Goal: Transaction & Acquisition: Obtain resource

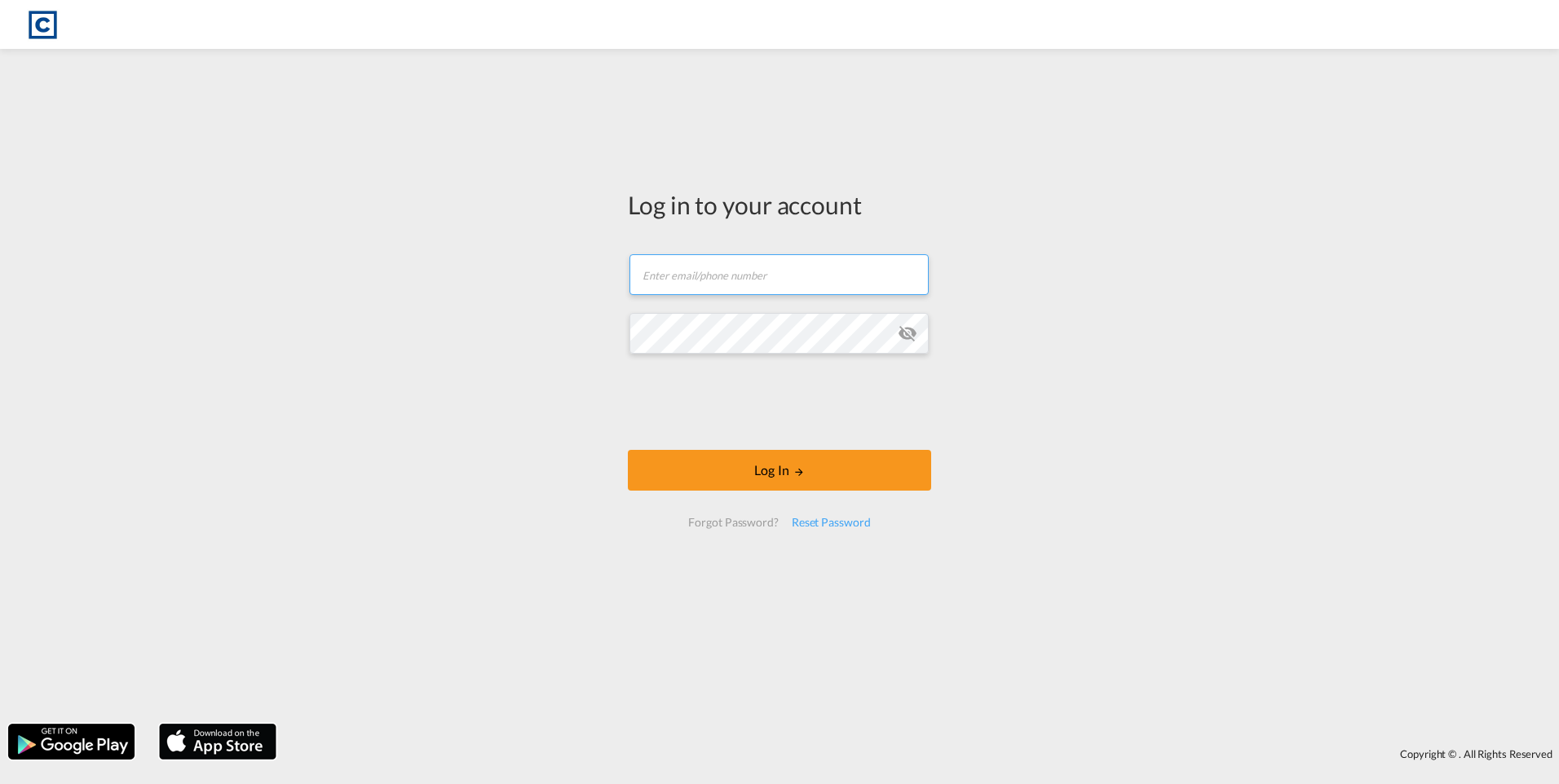
click at [400, 10] on input "text" at bounding box center [779, 275] width 299 height 41
paste input "[PERSON_NAME][EMAIL_ADDRESS][DOMAIN_NAME]"
type input "[PERSON_NAME][EMAIL_ADDRESS][DOMAIN_NAME]"
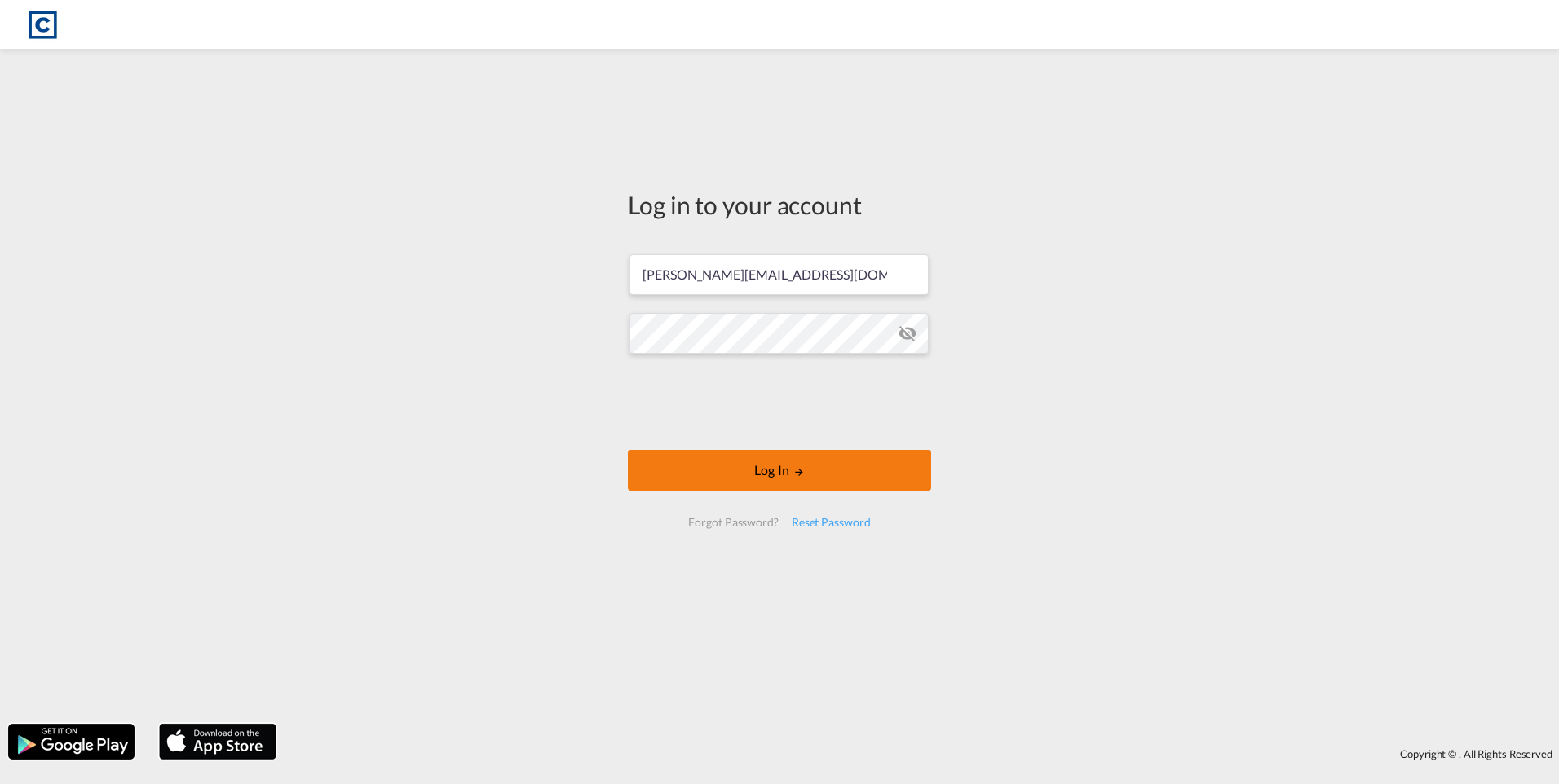
click at [400, 10] on button "Log In" at bounding box center [780, 470] width 303 height 41
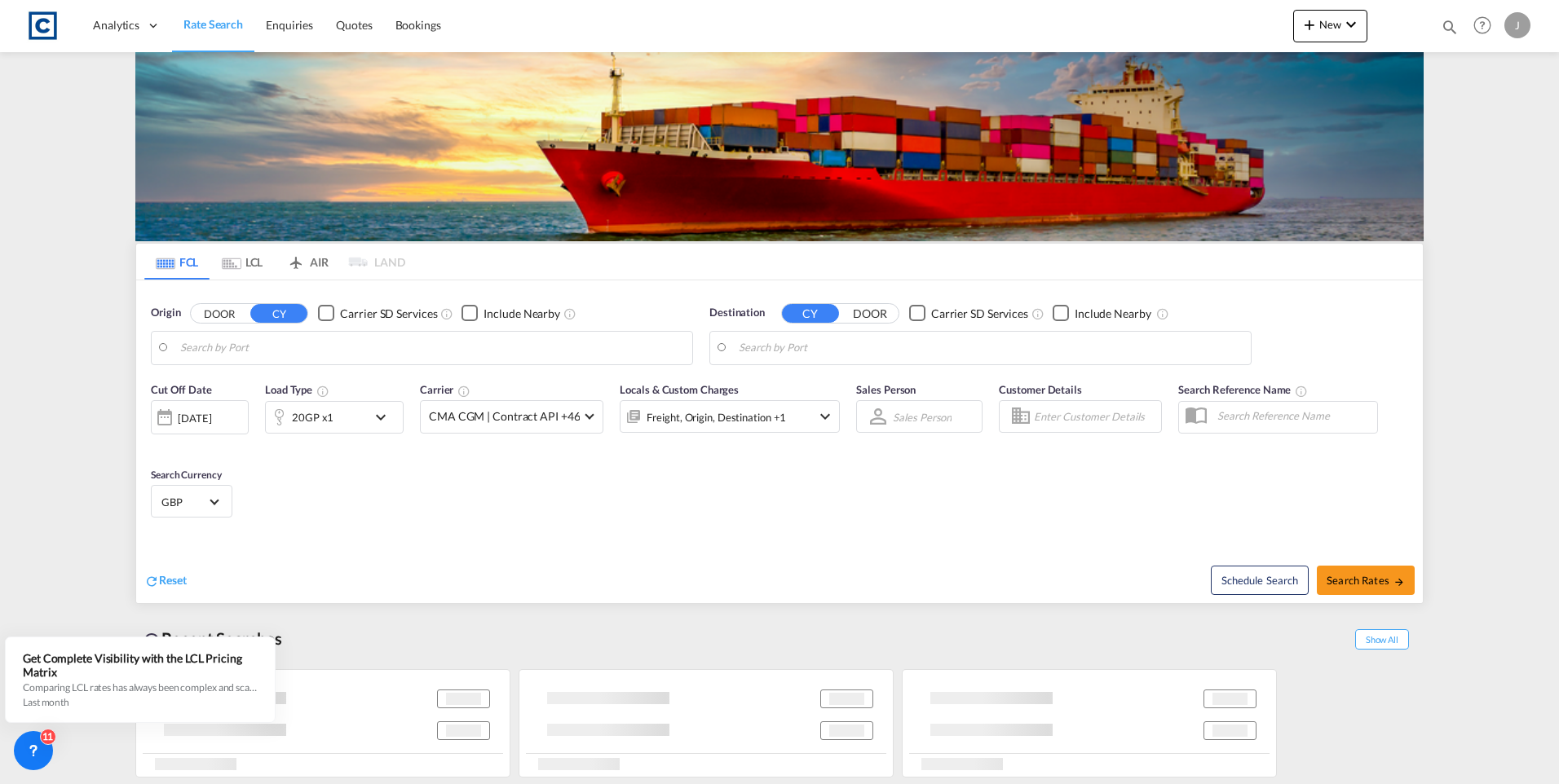
type input "GB-MK43, [GEOGRAPHIC_DATA]"
type input "Mombasa, KEMBA"
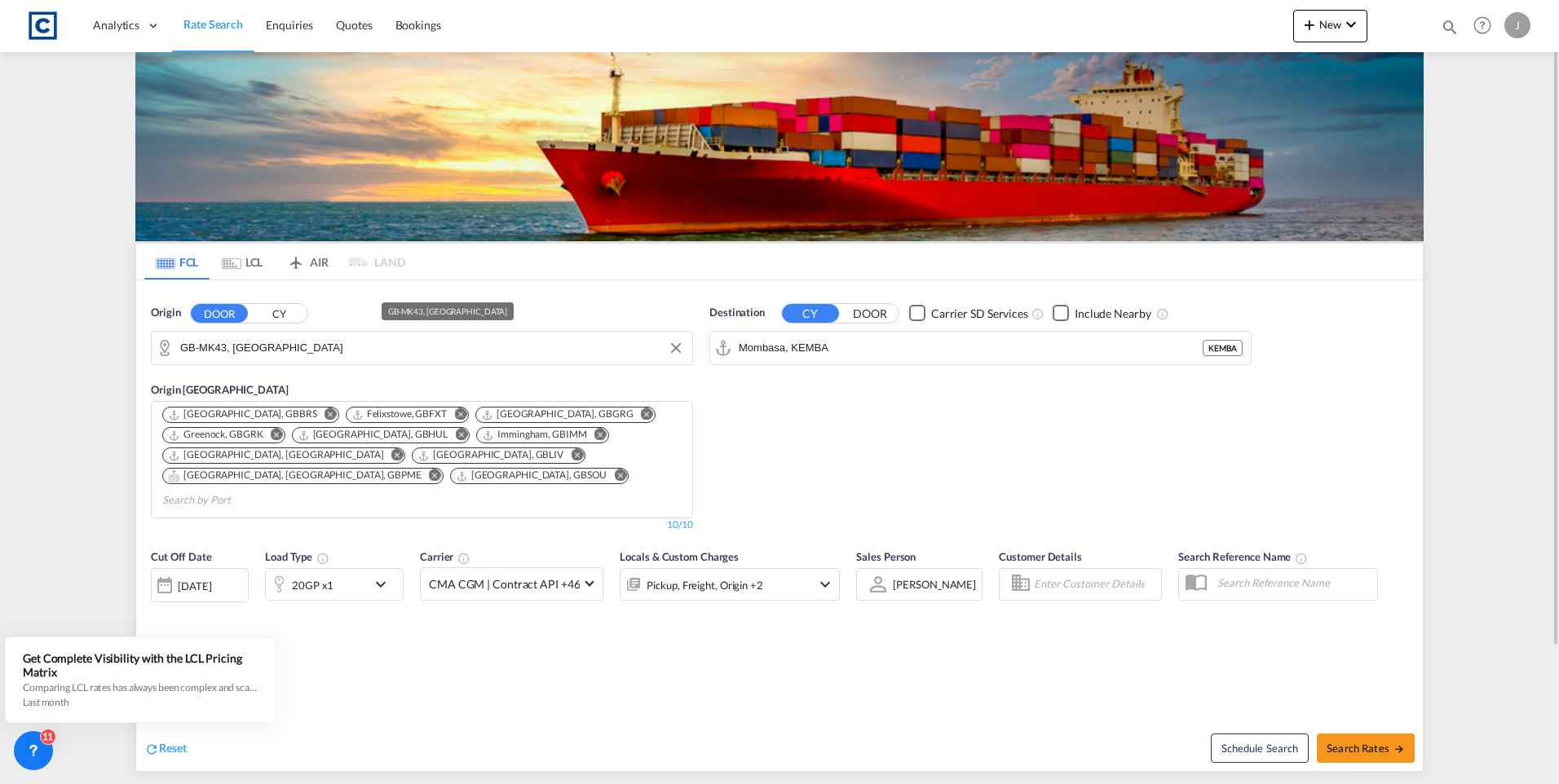
click at [312, 10] on input "GB-MK43, [GEOGRAPHIC_DATA]" at bounding box center [432, 348] width 504 height 25
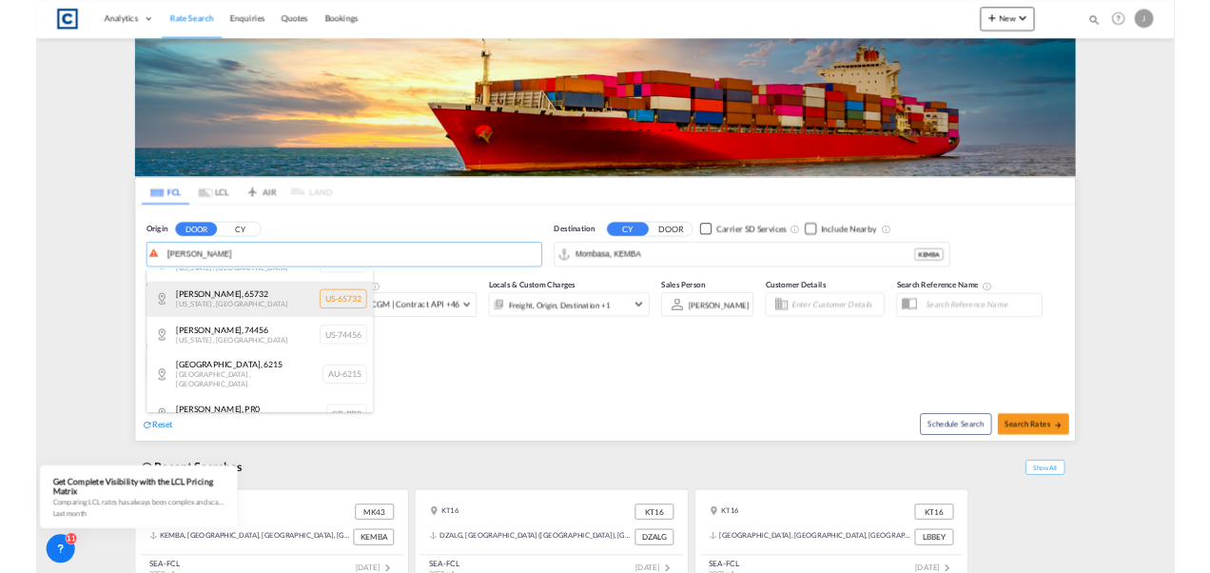
scroll to position [190, 0]
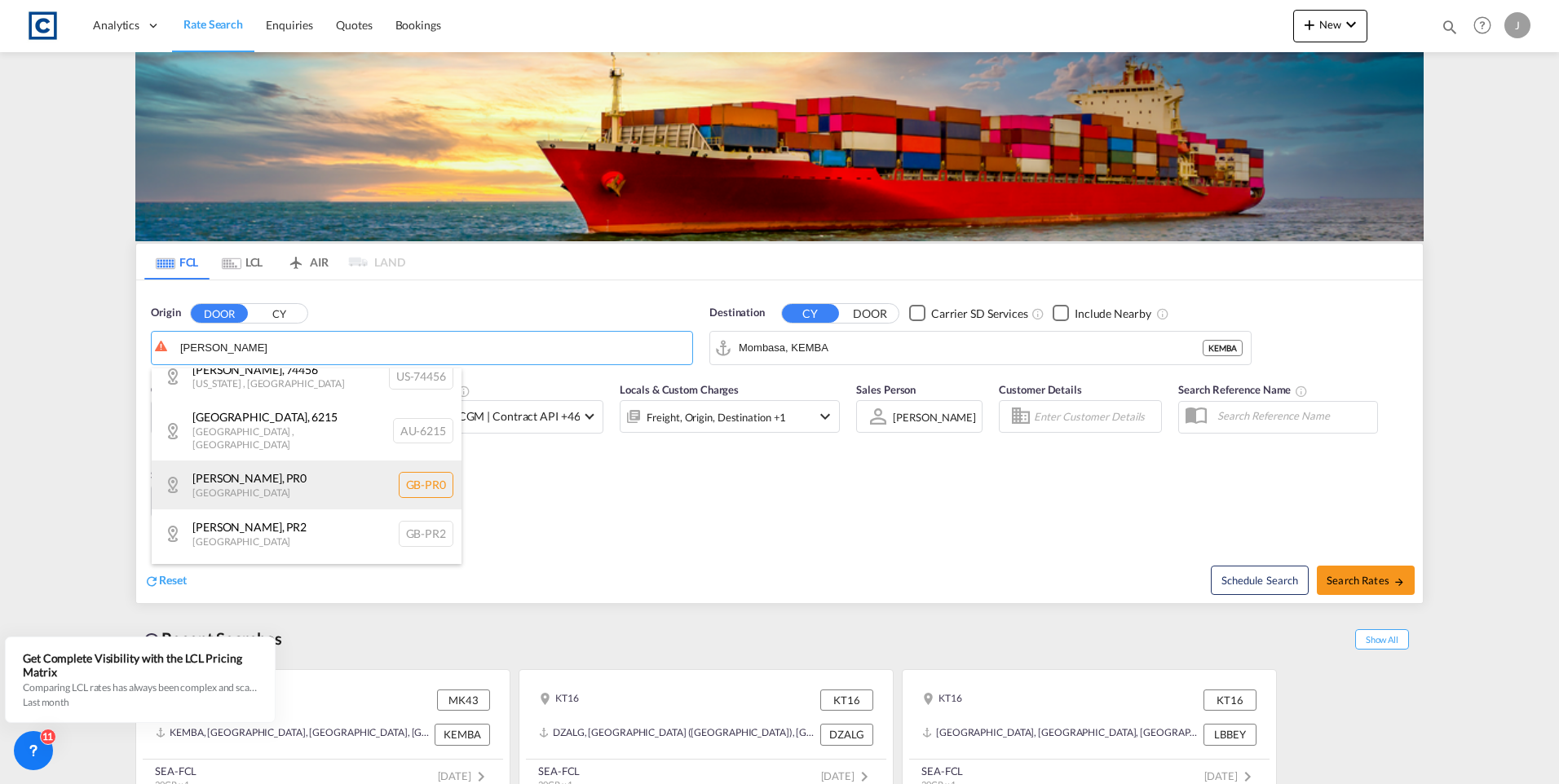
click at [261, 10] on div "[GEOGRAPHIC_DATA] , PR0 [GEOGRAPHIC_DATA] [GEOGRAPHIC_DATA]-PR0" at bounding box center [307, 485] width 310 height 49
type input "GB-PR0, [GEOGRAPHIC_DATA]"
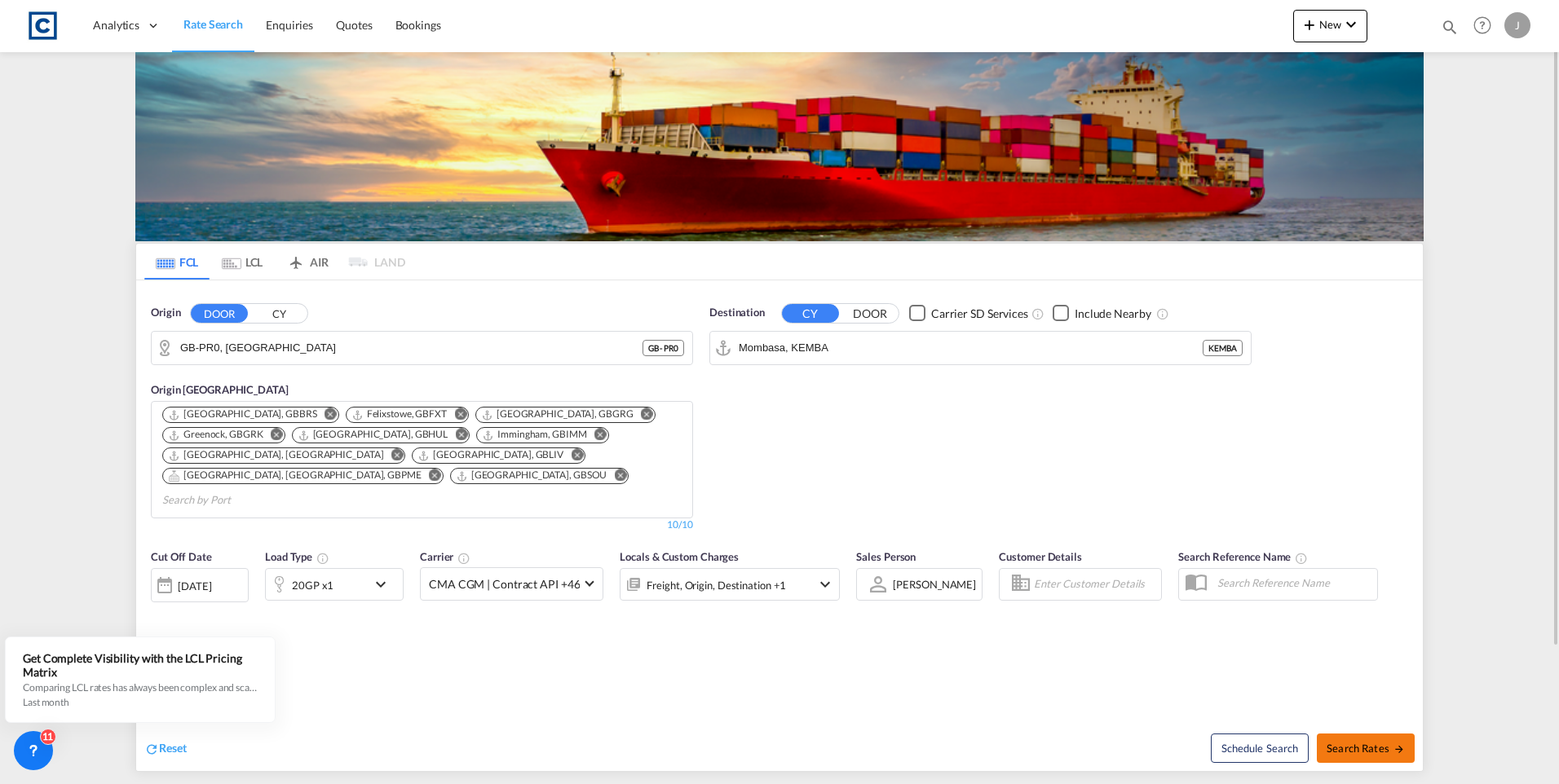
click at [400, 10] on span "Search Rates" at bounding box center [1365, 748] width 78 height 13
type input "PR0 to KEMBA / [DATE]"
